Goal: Information Seeking & Learning: Learn about a topic

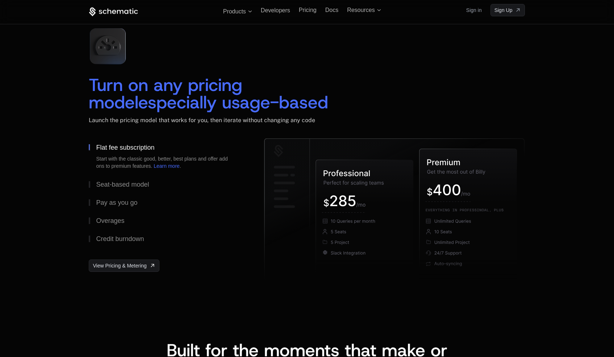
scroll to position [1041, 0]
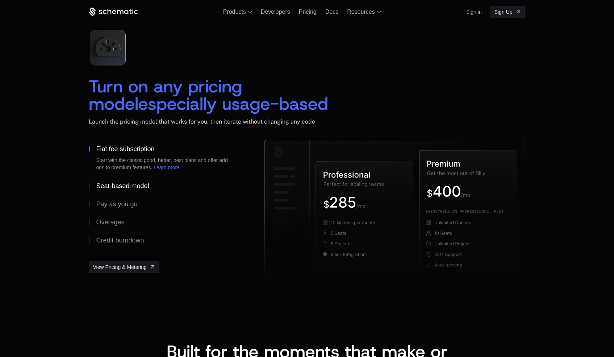
click at [119, 187] on div "Seat-based model" at bounding box center [122, 186] width 53 height 7
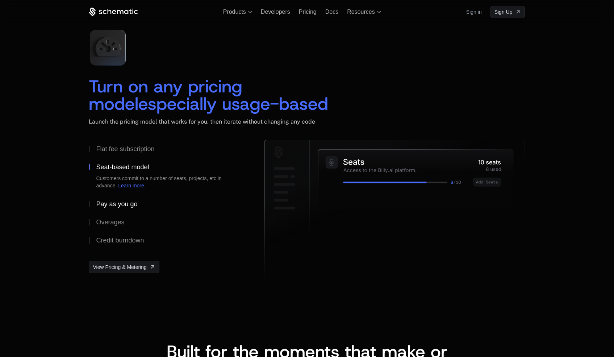
click at [110, 202] on div "Pay as you go" at bounding box center [116, 204] width 41 height 7
